Goal: Transaction & Acquisition: Purchase product/service

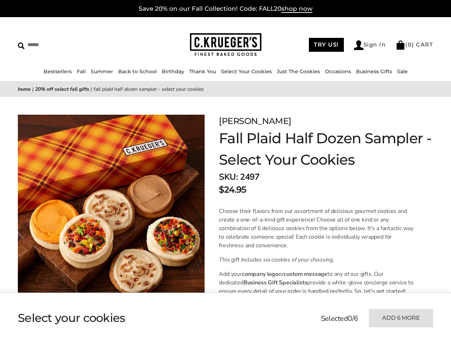
click at [225, 171] on strong "SKU:" at bounding box center [228, 176] width 19 height 11
click at [336, 71] on link "Occasions" at bounding box center [338, 71] width 26 height 6
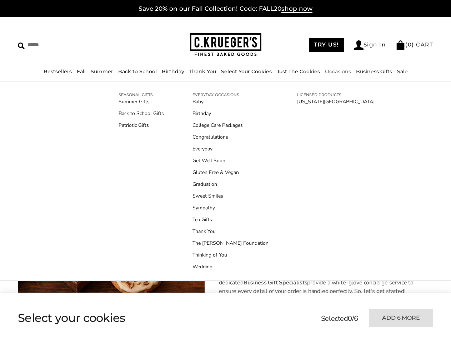
click at [225, 220] on ul "Baby Birthday College Care Packages Congratulations Everyday Get Well Soon Glut…" at bounding box center [230, 184] width 76 height 172
click at [157, 318] on ul at bounding box center [158, 318] width 280 height 36
